Goal: Information Seeking & Learning: Learn about a topic

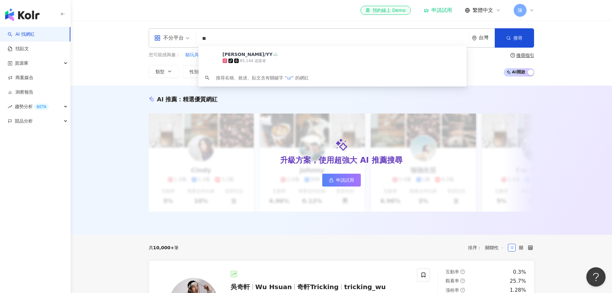
type input "*"
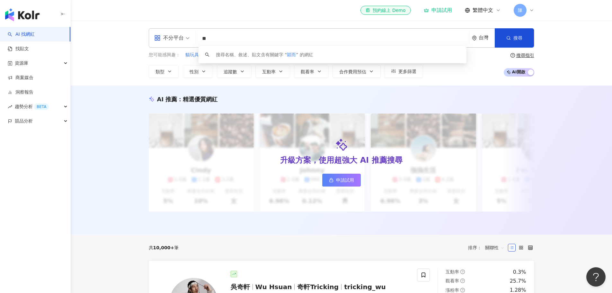
type input "**"
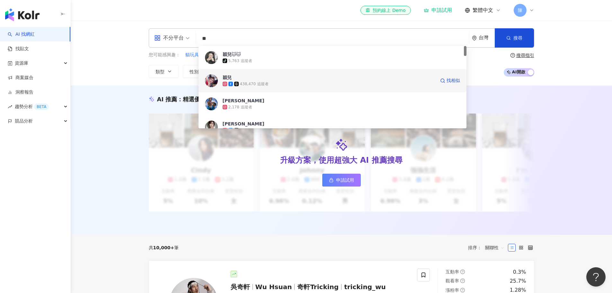
click at [247, 87] on div "穎兒 438,470 追蹤者 找相似" at bounding box center [332, 80] width 268 height 23
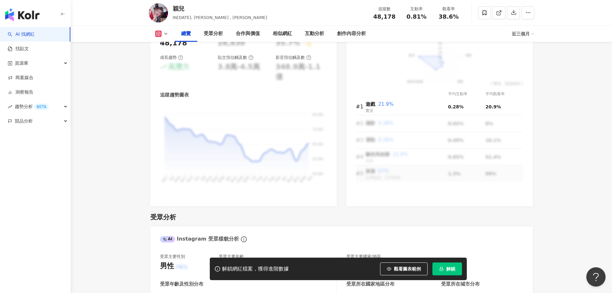
scroll to position [482, 0]
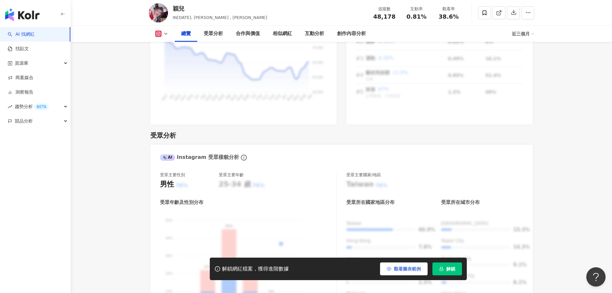
drag, startPoint x: 407, startPoint y: 269, endPoint x: 407, endPoint y: 265, distance: 3.2
click at [407, 269] on span "觀看圖表範例" at bounding box center [407, 268] width 27 height 5
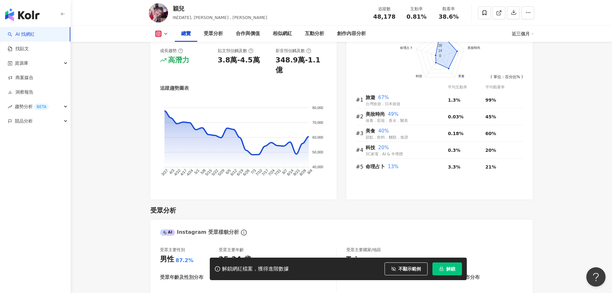
scroll to position [225, 0]
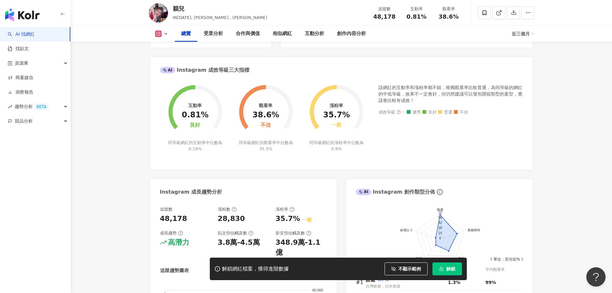
click at [161, 36] on icon at bounding box center [158, 34] width 6 height 6
click at [163, 59] on button "Facebook" at bounding box center [172, 60] width 39 height 9
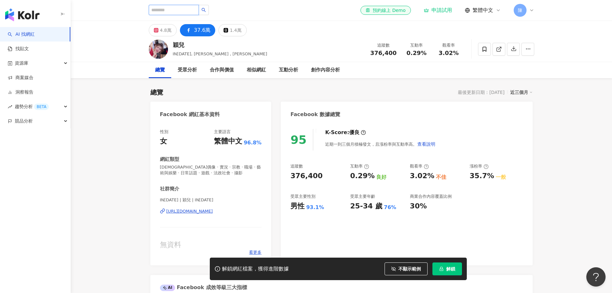
drag, startPoint x: 180, startPoint y: 13, endPoint x: 188, endPoint y: 14, distance: 8.3
click at [180, 13] on input "search" at bounding box center [174, 10] width 50 height 10
type input "*"
type input "**"
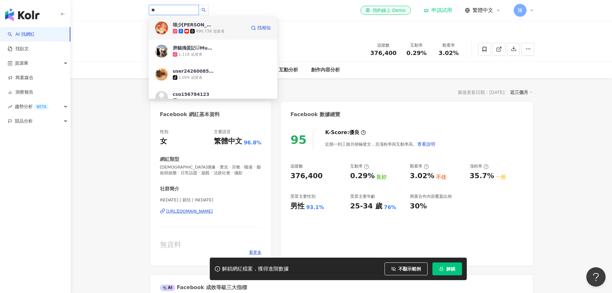
click at [212, 29] on div "490,738 追蹤者" at bounding box center [210, 31] width 29 height 5
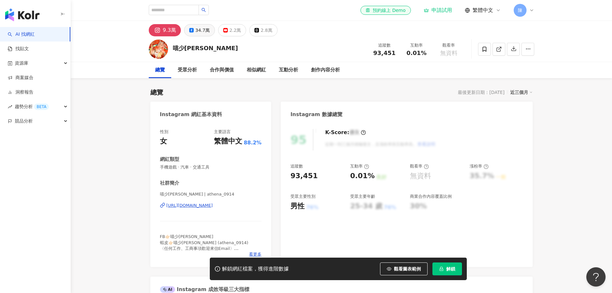
click at [205, 31] on div "34.7萬" at bounding box center [202, 30] width 14 height 9
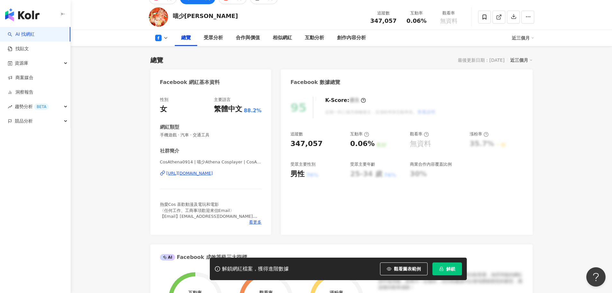
click at [390, 276] on div "解鎖網紅檔案，獲得進階數據 觀看圖表範例 解鎖" at bounding box center [338, 268] width 257 height 22
click at [398, 269] on span "觀看圖表範例" at bounding box center [407, 268] width 27 height 5
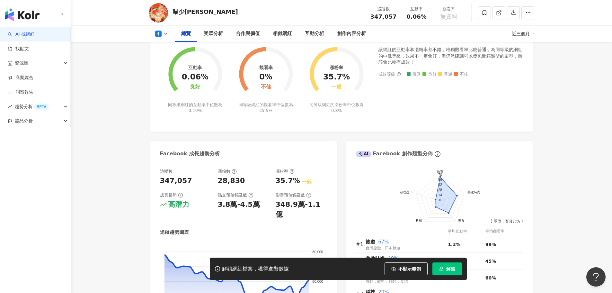
scroll to position [0, 0]
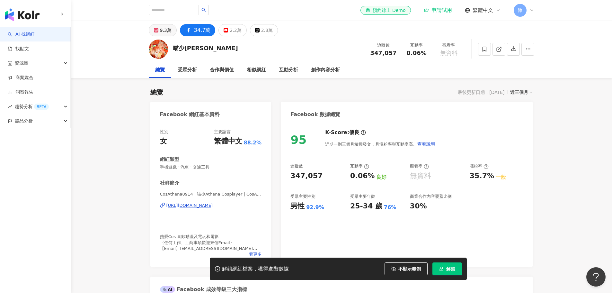
click at [157, 32] on icon at bounding box center [156, 30] width 4 height 4
click at [186, 15] on div at bounding box center [179, 10] width 60 height 11
click at [191, 11] on input "search" at bounding box center [174, 10] width 50 height 10
type input "**"
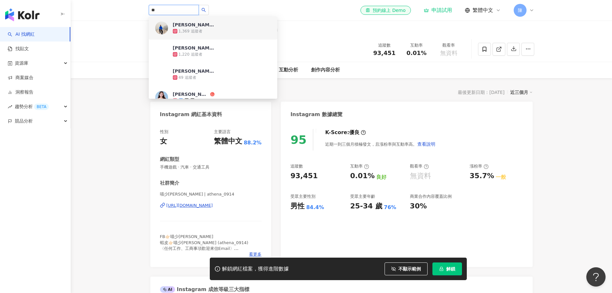
scroll to position [32, 0]
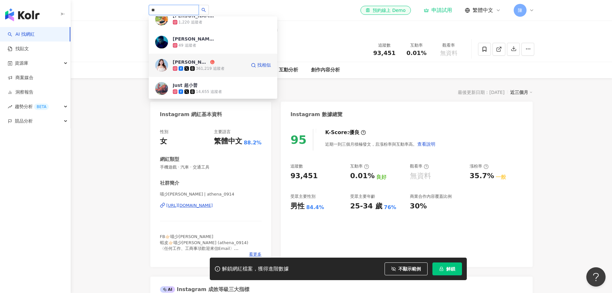
click at [197, 60] on span "Arger Yang" at bounding box center [194, 62] width 42 height 6
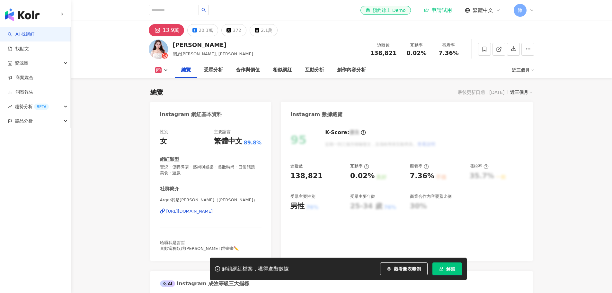
click at [405, 267] on span "觀看圖表範例" at bounding box center [407, 268] width 27 height 5
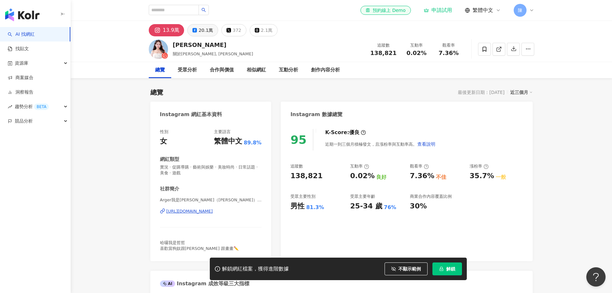
click at [201, 30] on div "20.1萬" at bounding box center [205, 30] width 14 height 9
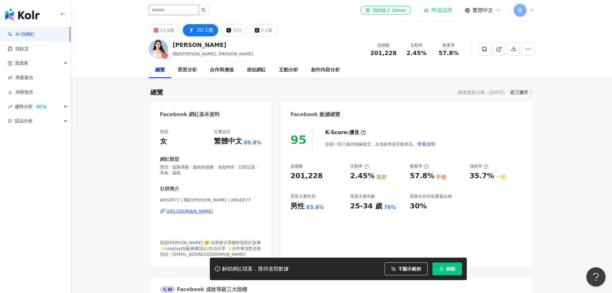
click at [199, 13] on input "search" at bounding box center [174, 10] width 50 height 10
type input "**"
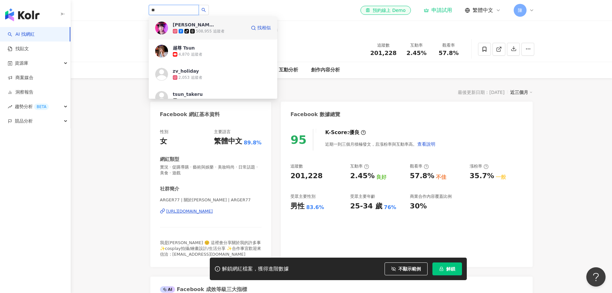
click at [200, 25] on span "[PERSON_NAME]" at bounding box center [194, 25] width 42 height 6
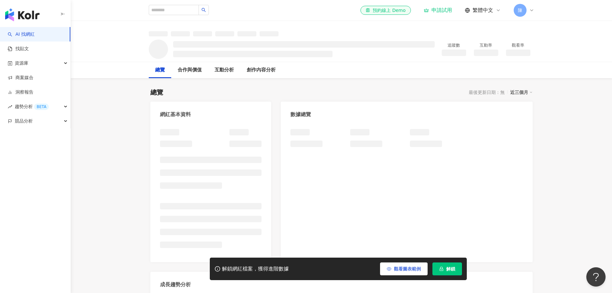
click at [406, 269] on span "觀看圖表範例" at bounding box center [407, 268] width 27 height 5
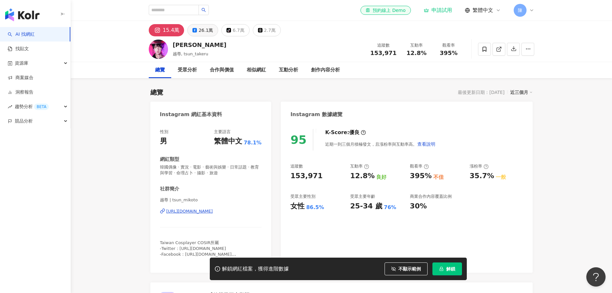
click at [197, 32] on button "26.1萬" at bounding box center [202, 30] width 31 height 12
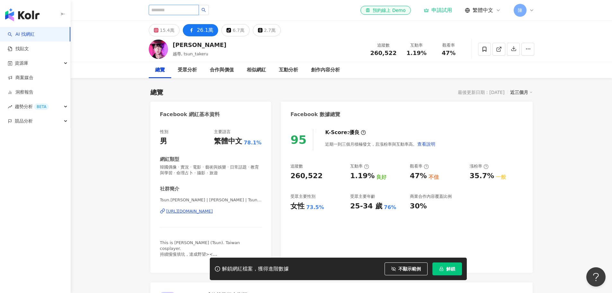
click at [199, 11] on input "search" at bounding box center [174, 10] width 50 height 10
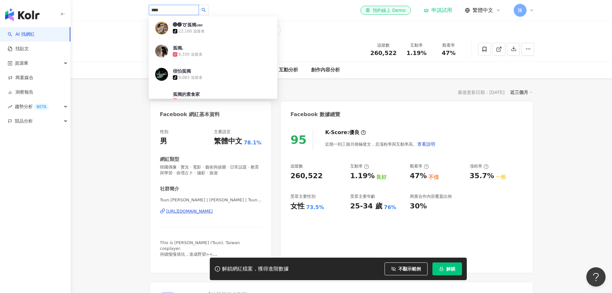
type input "***"
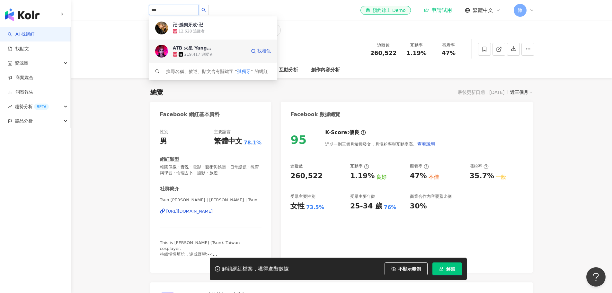
click at [208, 47] on div "ATB 火星 Yang揚仔🐑" at bounding box center [194, 48] width 42 height 6
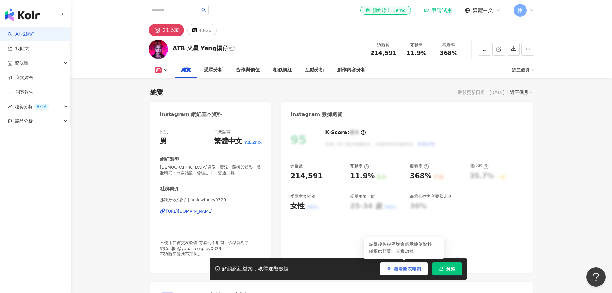
click at [413, 271] on span "觀看圖表範例" at bounding box center [407, 268] width 27 height 5
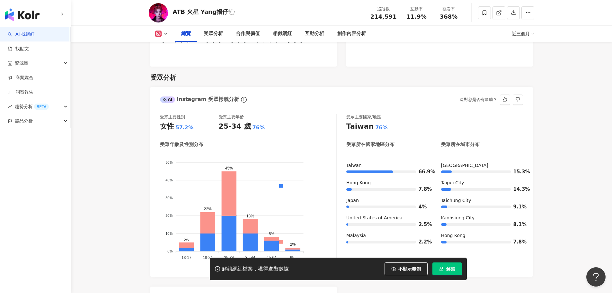
scroll to position [546, 0]
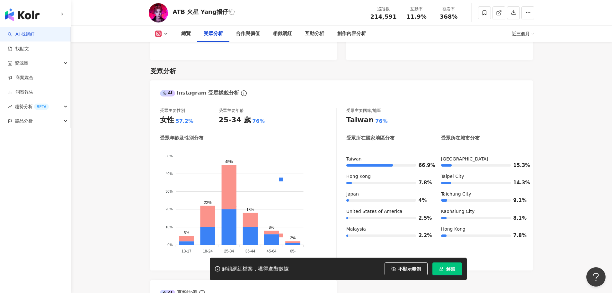
click at [170, 34] on button at bounding box center [162, 34] width 26 height 6
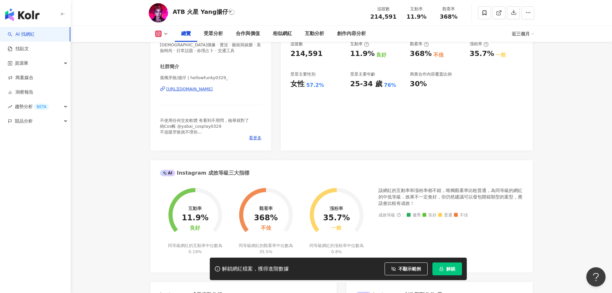
scroll to position [0, 0]
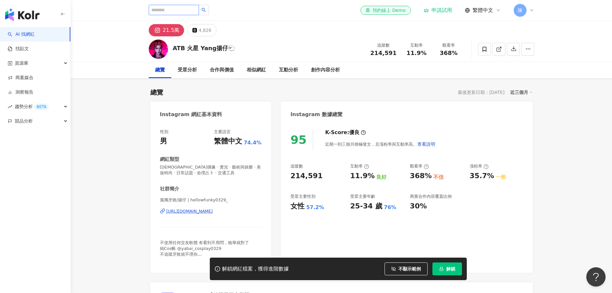
click at [160, 11] on input "search" at bounding box center [174, 10] width 50 height 10
click at [179, 7] on input "search" at bounding box center [174, 10] width 50 height 10
paste input "*********"
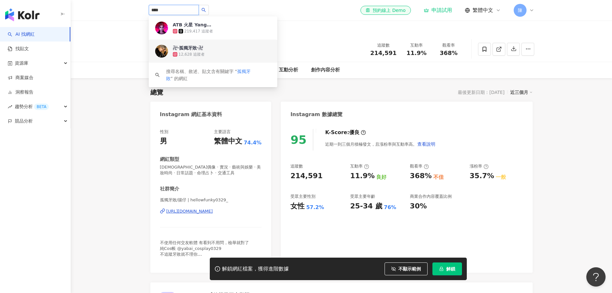
type input "****"
